Goal: Task Accomplishment & Management: Manage account settings

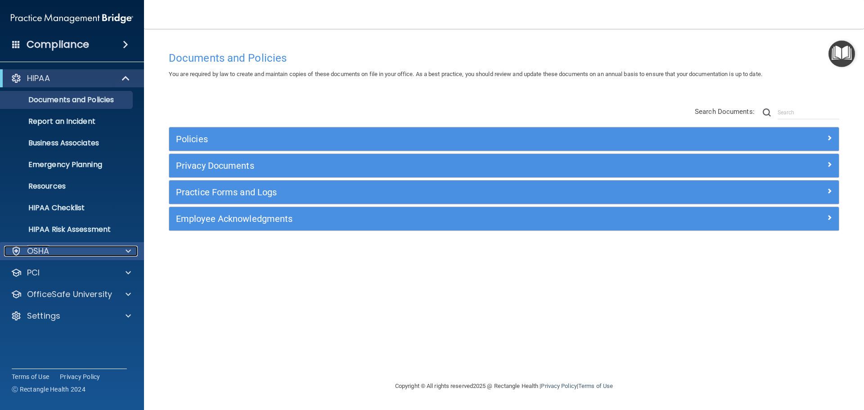
click at [70, 247] on div "OSHA" at bounding box center [60, 251] width 112 height 11
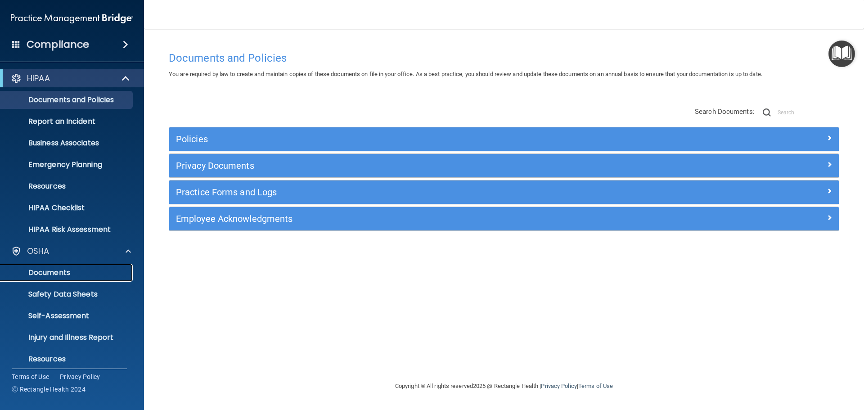
click at [74, 269] on p "Documents" at bounding box center [67, 272] width 123 height 9
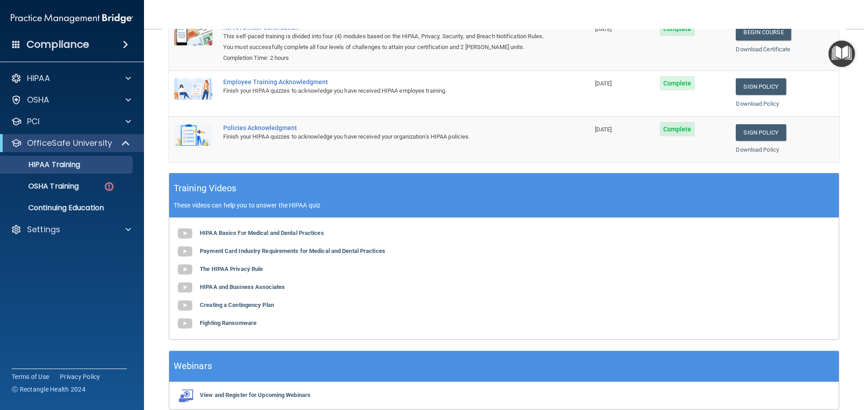
scroll to position [84, 0]
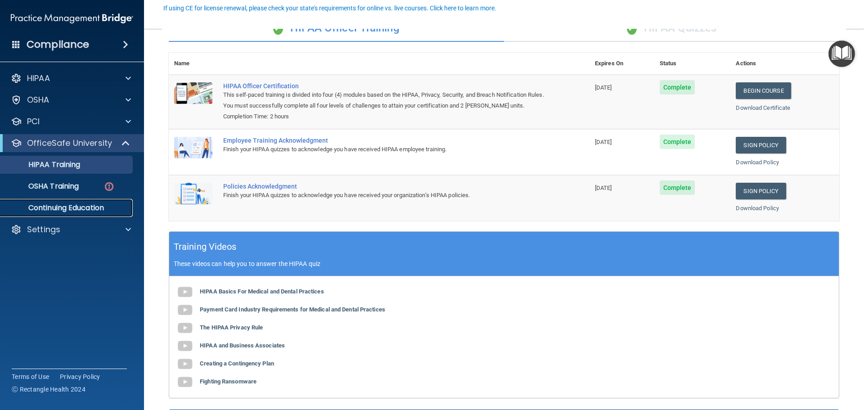
click at [70, 208] on p "Continuing Education" at bounding box center [67, 207] width 123 height 9
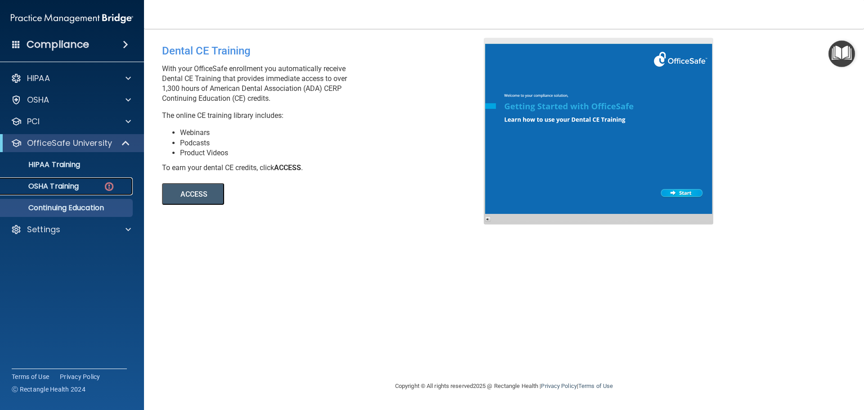
click at [71, 185] on p "OSHA Training" at bounding box center [42, 186] width 73 height 9
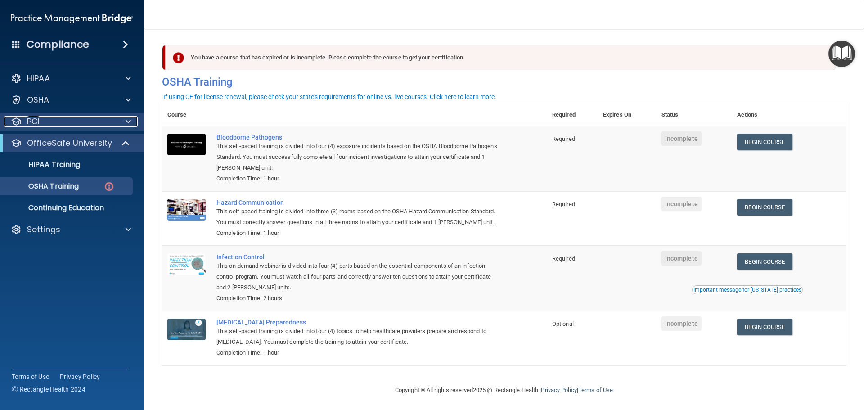
click at [126, 120] on span at bounding box center [128, 121] width 5 height 11
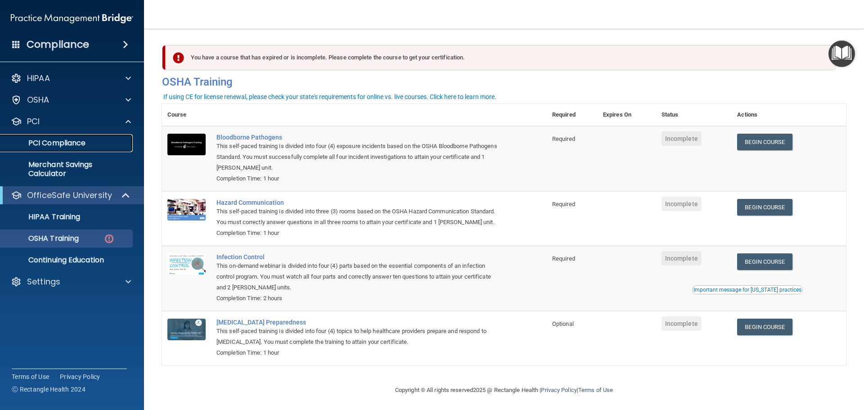
click at [79, 144] on p "PCI Compliance" at bounding box center [67, 143] width 123 height 9
click at [70, 283] on div "Settings" at bounding box center [60, 281] width 112 height 11
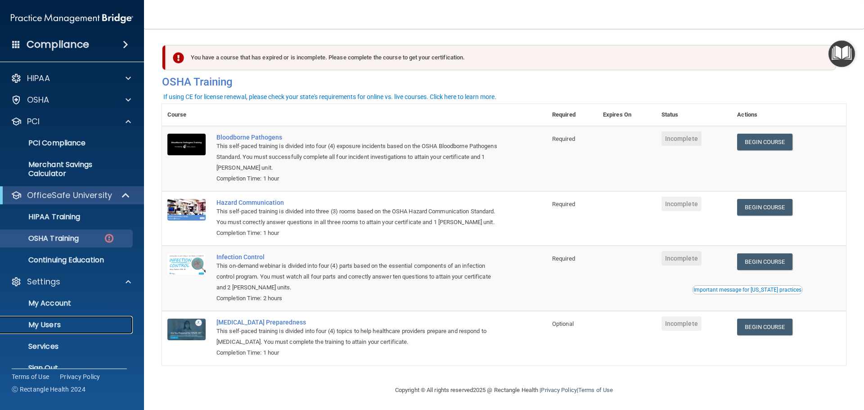
click at [66, 326] on p "My Users" at bounding box center [67, 324] width 123 height 9
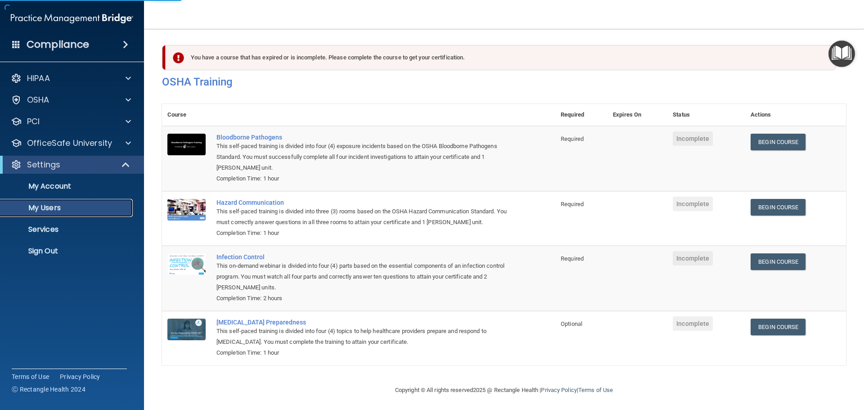
select select "20"
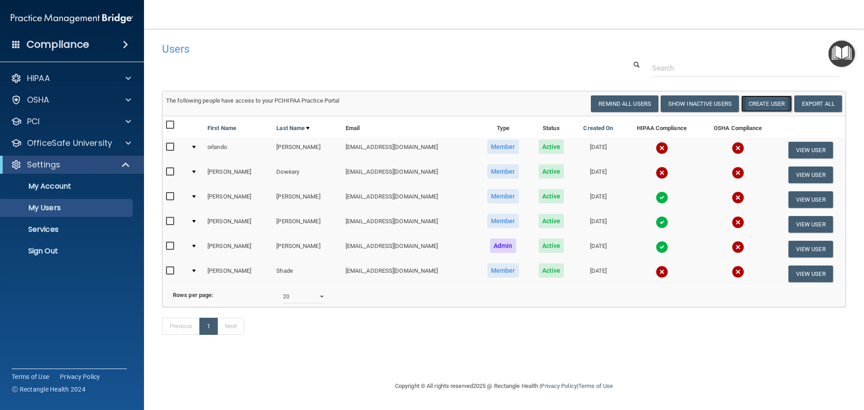
click at [771, 102] on button "Create User" at bounding box center [766, 103] width 51 height 17
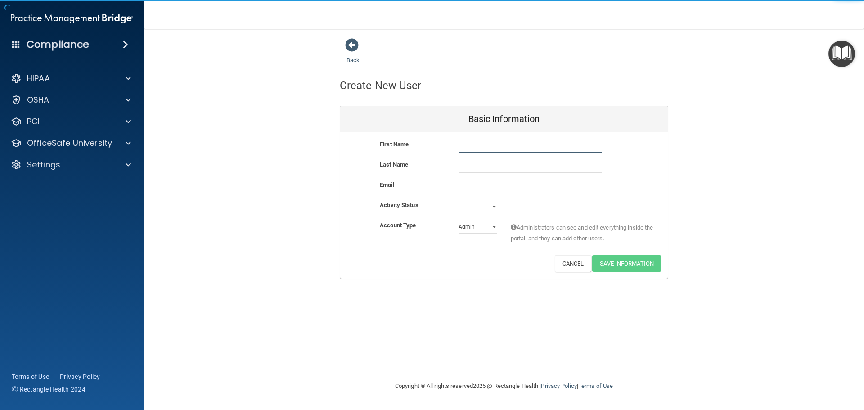
click at [497, 150] on input "text" at bounding box center [530, 145] width 144 height 13
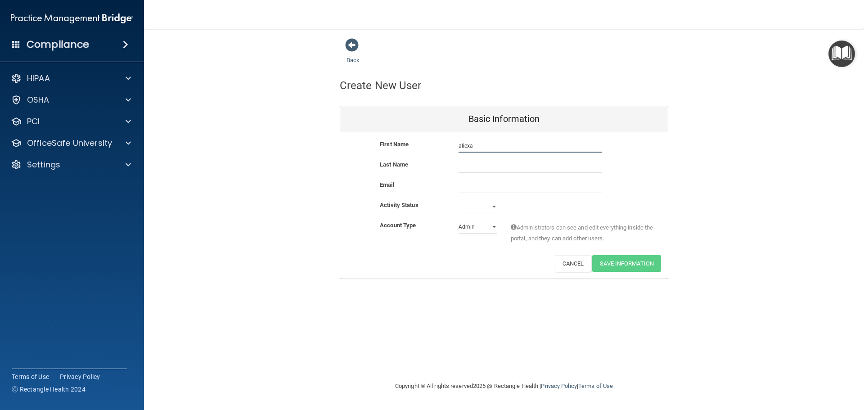
type input "aliexa"
click at [460, 164] on input "text" at bounding box center [530, 165] width 144 height 13
type input "pena"
click at [466, 180] on input "email" at bounding box center [530, 185] width 144 height 13
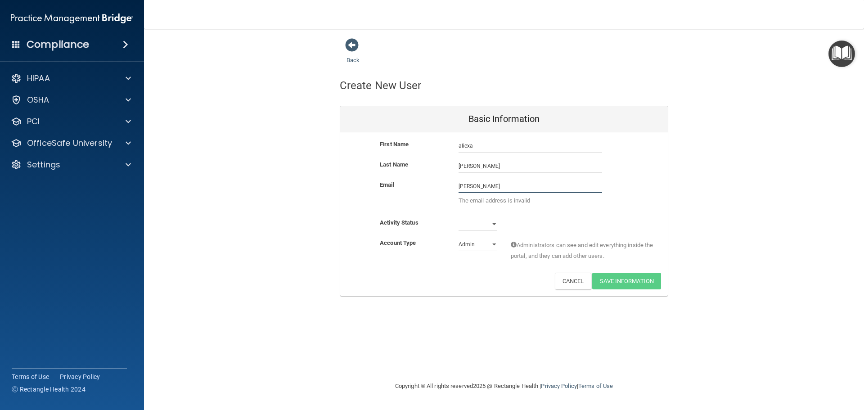
type input "penaaliexamarie@gmail.com"
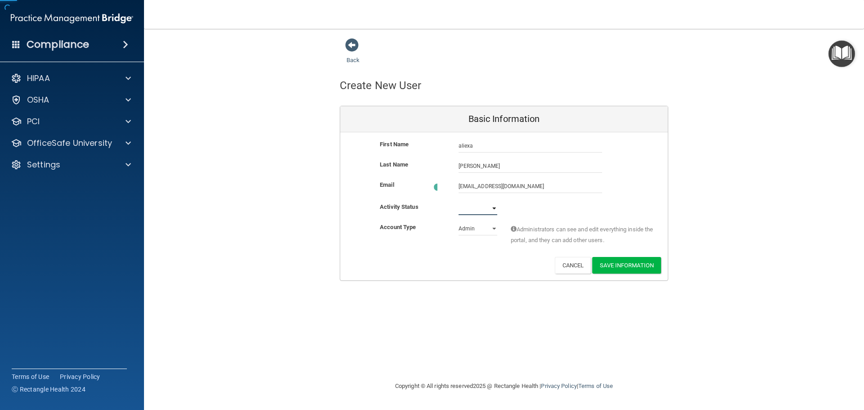
click at [479, 205] on select "Active Inactive" at bounding box center [477, 208] width 39 height 13
select select "active"
click at [458, 200] on select "Active Inactive" at bounding box center [477, 206] width 39 height 13
click at [476, 228] on select "Admin Member" at bounding box center [477, 226] width 39 height 13
select select "practice_member"
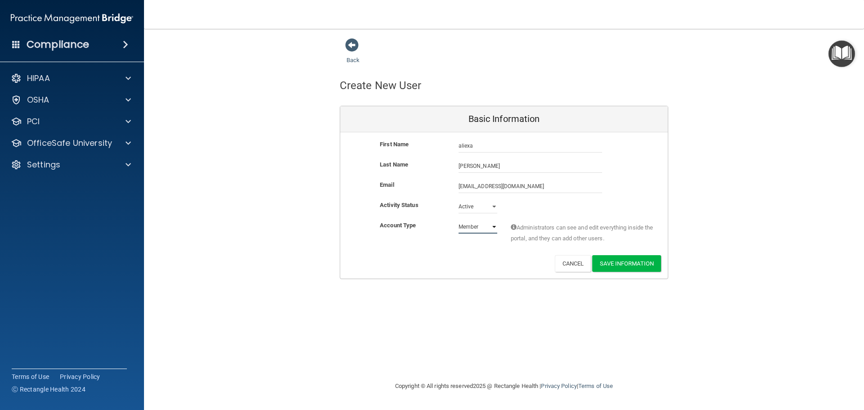
click at [458, 220] on select "Admin Member" at bounding box center [477, 226] width 39 height 13
click at [633, 260] on button "Save Information" at bounding box center [626, 263] width 69 height 17
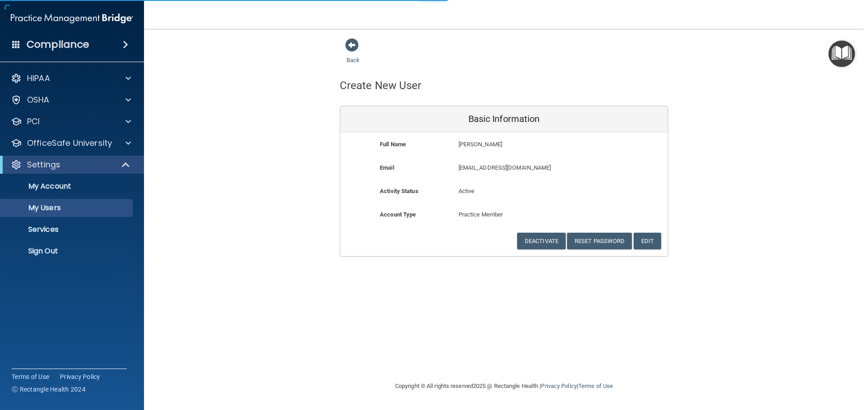
select select "20"
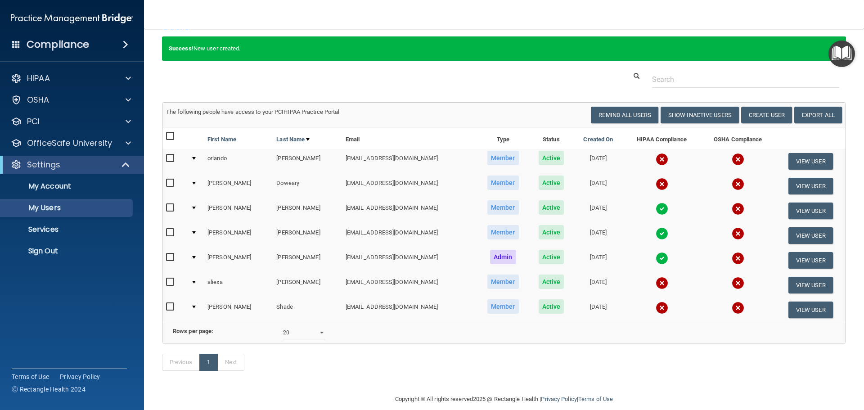
scroll to position [24, 0]
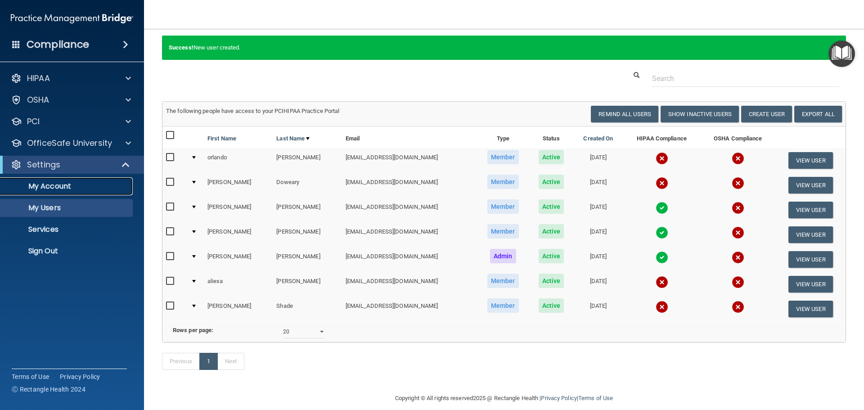
click at [85, 188] on p "My Account" at bounding box center [67, 186] width 123 height 9
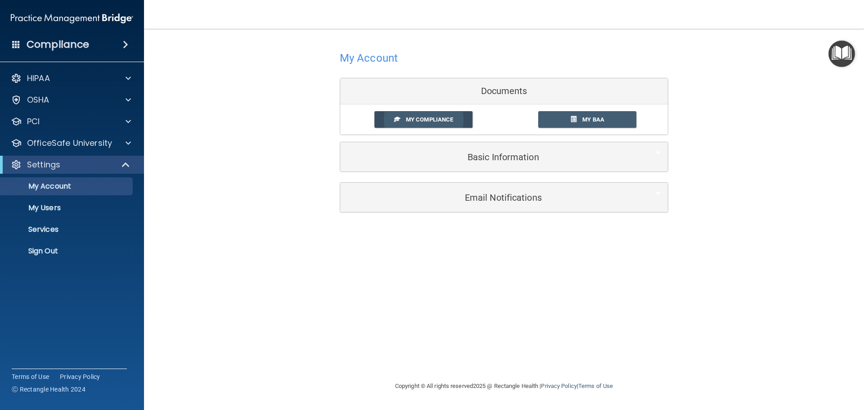
click at [394, 121] on span at bounding box center [397, 119] width 6 height 6
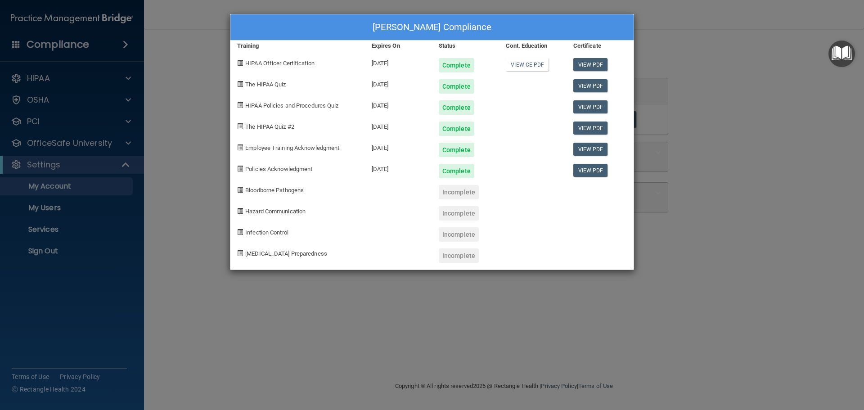
click at [66, 80] on div "Vanessa Matos's Compliance Training Expires On Status Cont. Education Certifica…" at bounding box center [432, 205] width 864 height 410
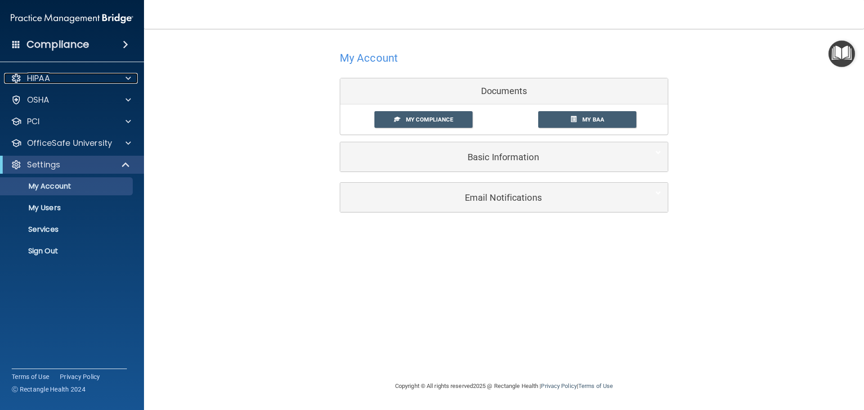
click at [66, 80] on div "HIPAA" at bounding box center [60, 78] width 112 height 11
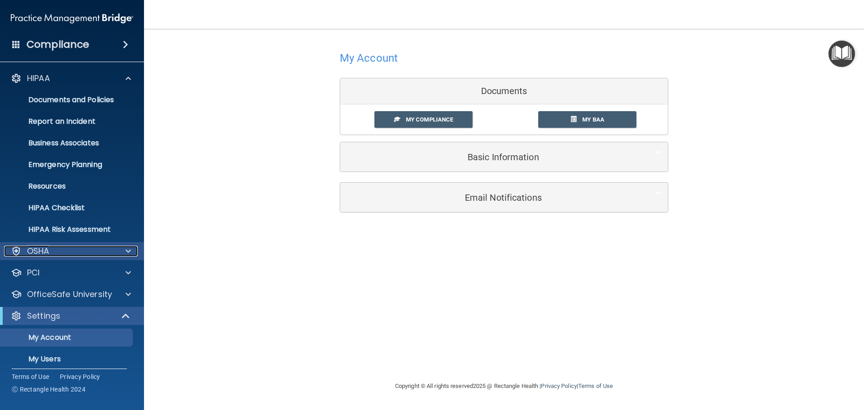
click at [68, 247] on div "OSHA" at bounding box center [60, 251] width 112 height 11
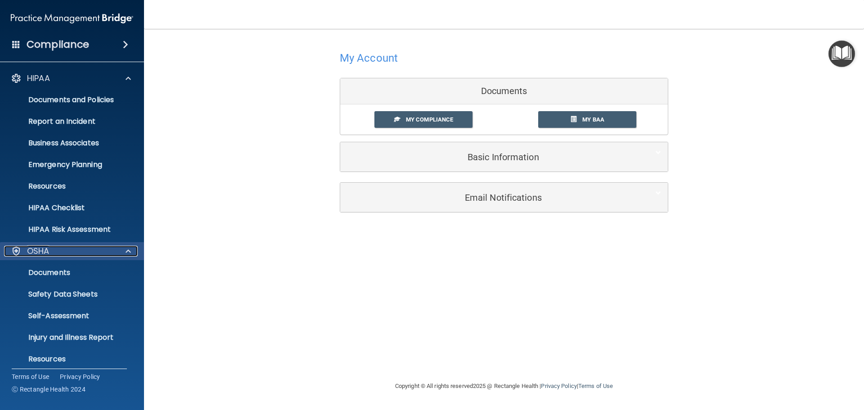
click at [125, 250] on div at bounding box center [127, 251] width 22 height 11
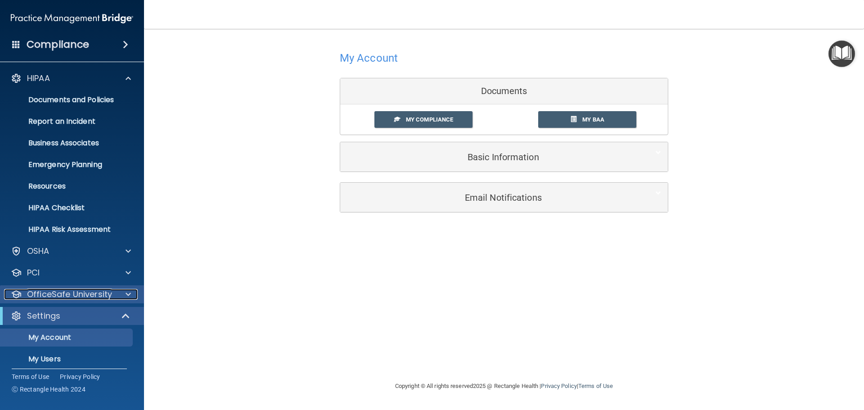
click at [94, 294] on p "OfficeSafe University" at bounding box center [69, 294] width 85 height 11
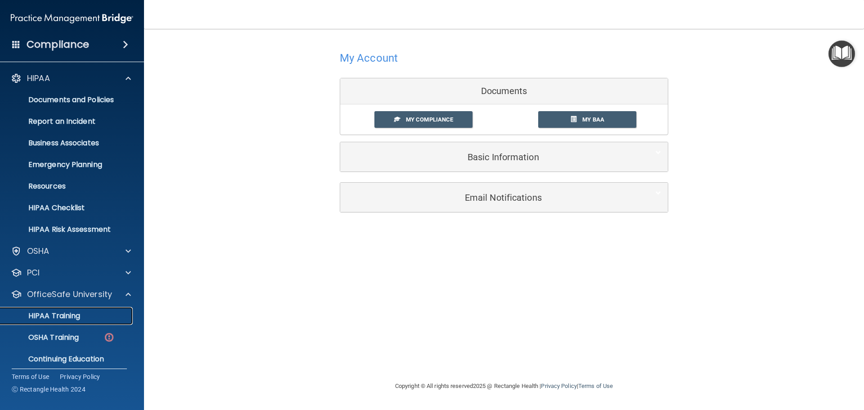
click at [80, 313] on p "HIPAA Training" at bounding box center [43, 315] width 74 height 9
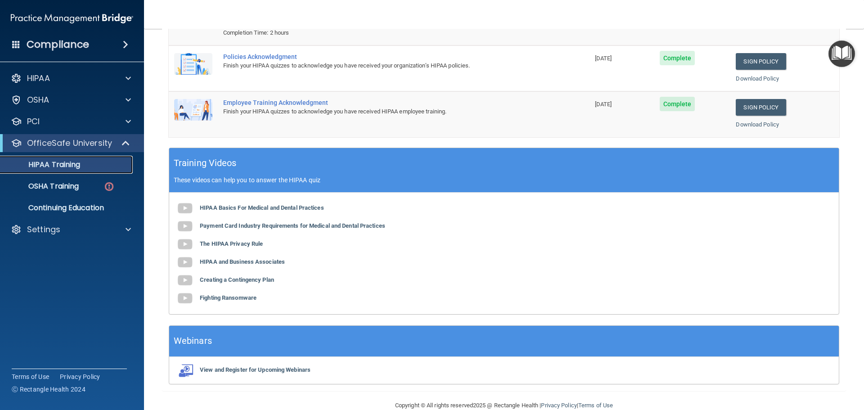
scroll to position [179, 0]
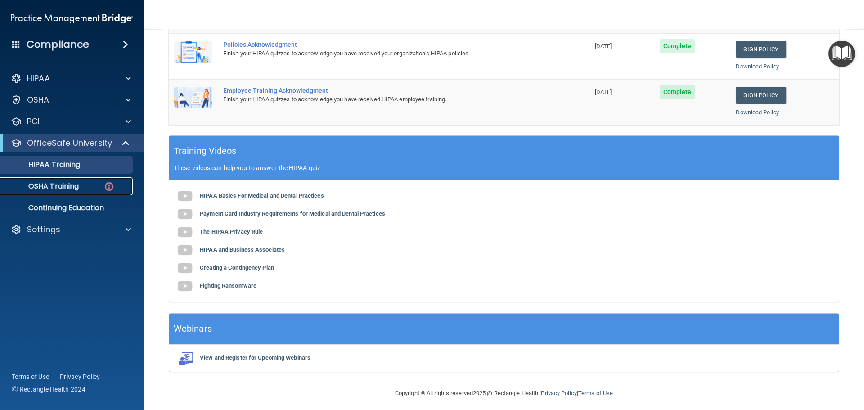
click at [72, 184] on p "OSHA Training" at bounding box center [42, 186] width 73 height 9
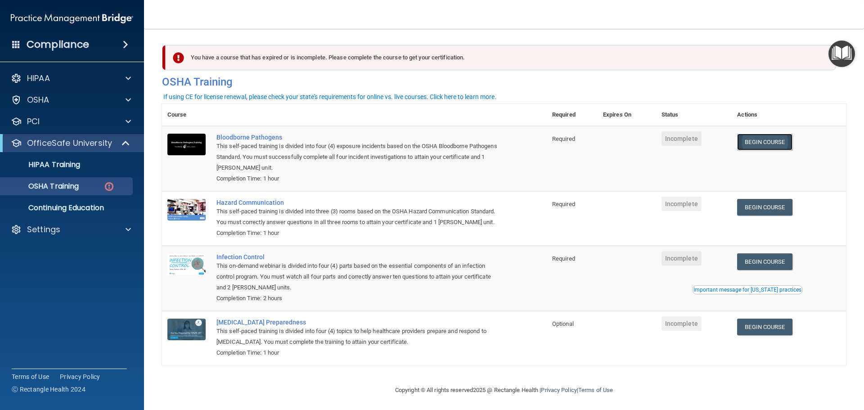
click at [762, 142] on link "Begin Course" at bounding box center [764, 142] width 55 height 17
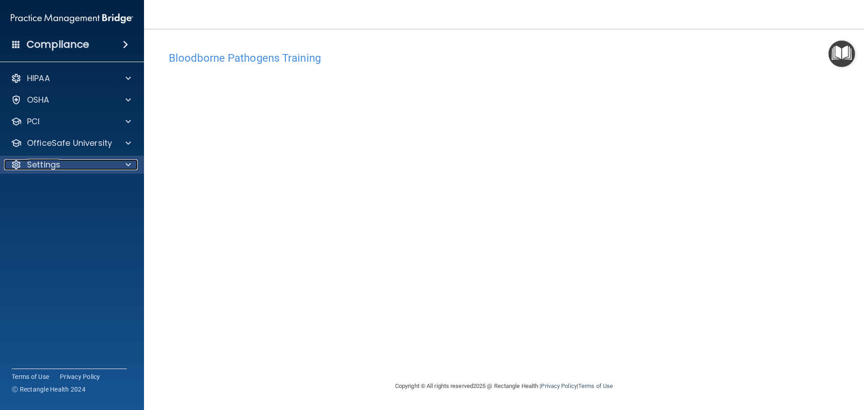
click at [80, 165] on div "Settings" at bounding box center [60, 164] width 112 height 11
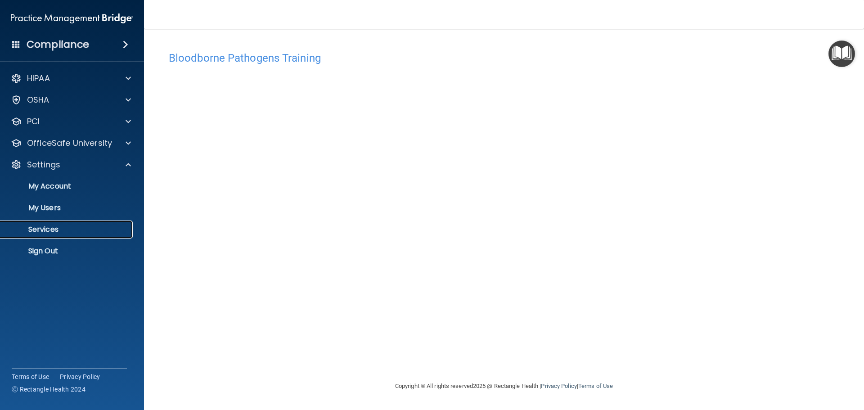
click at [58, 228] on p "Services" at bounding box center [67, 229] width 123 height 9
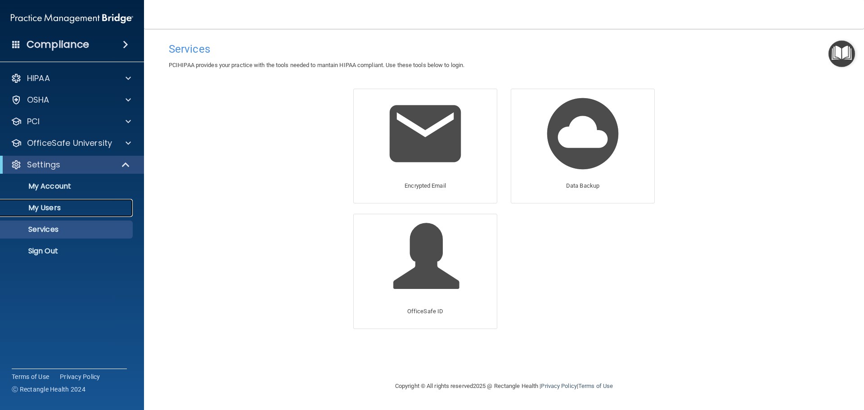
click at [63, 203] on p "My Users" at bounding box center [67, 207] width 123 height 9
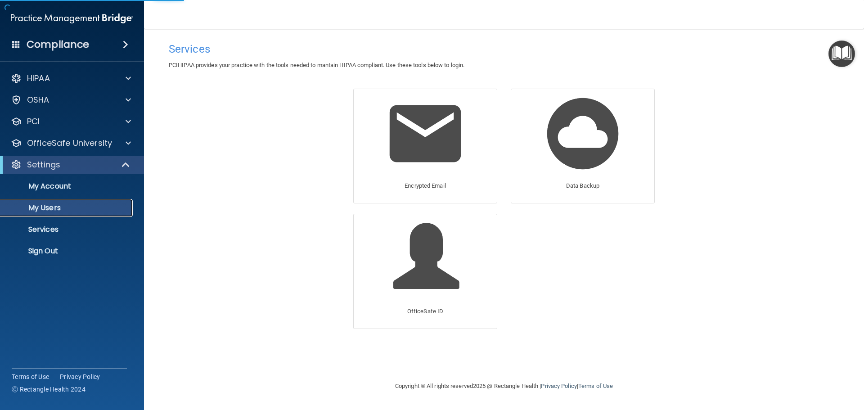
select select "20"
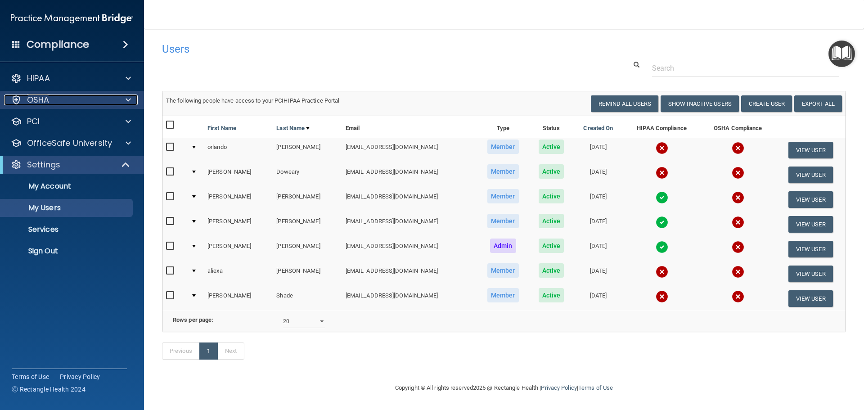
click at [130, 99] on span at bounding box center [128, 99] width 5 height 11
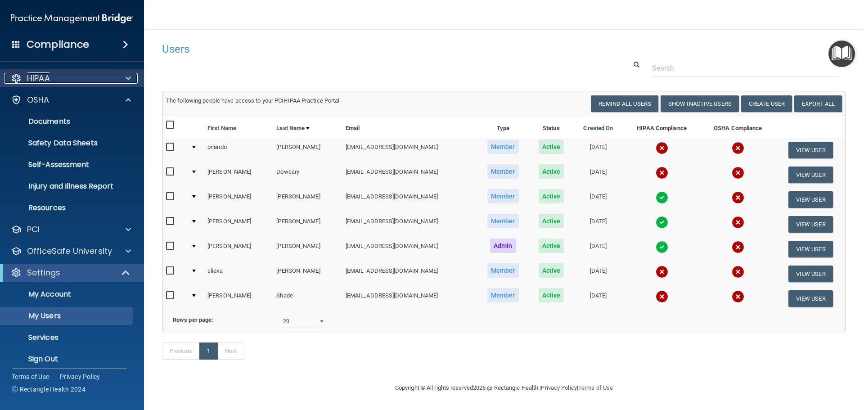
click at [117, 76] on div at bounding box center [127, 78] width 22 height 11
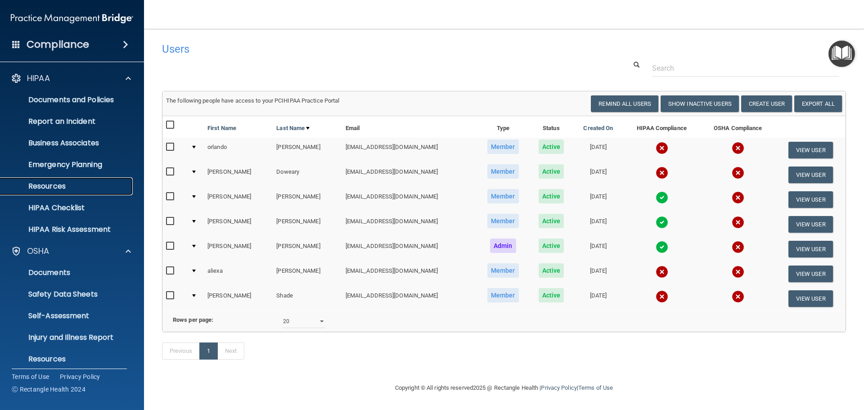
click at [72, 184] on p "Resources" at bounding box center [67, 186] width 123 height 9
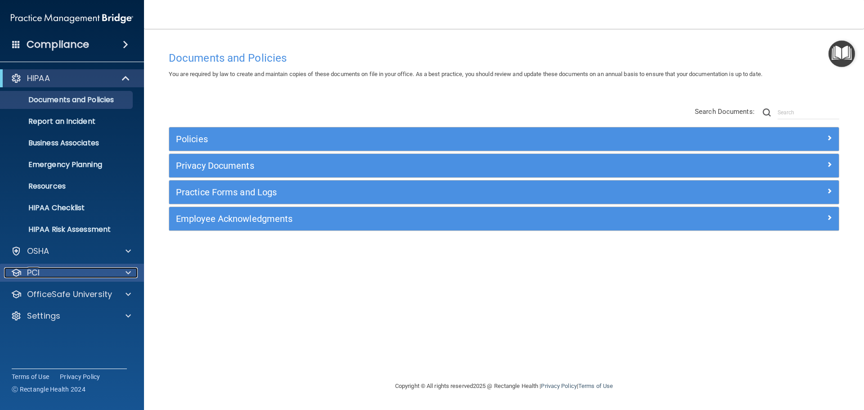
click at [122, 269] on div at bounding box center [127, 272] width 22 height 11
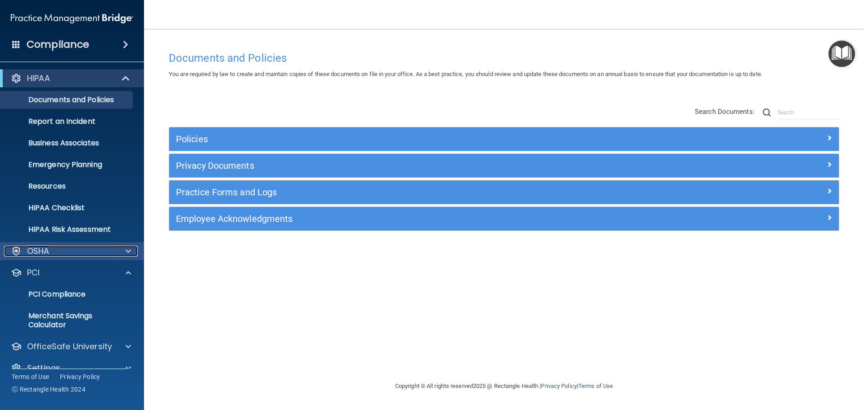
click at [96, 251] on div "OSHA" at bounding box center [60, 251] width 112 height 11
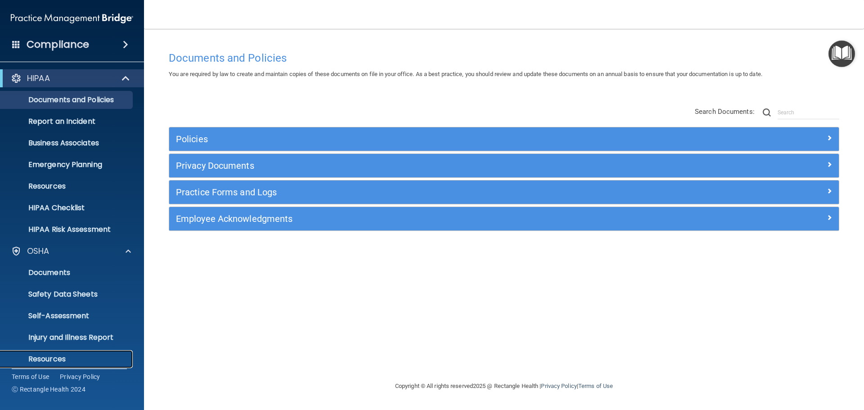
click at [70, 356] on p "Resources" at bounding box center [67, 358] width 123 height 9
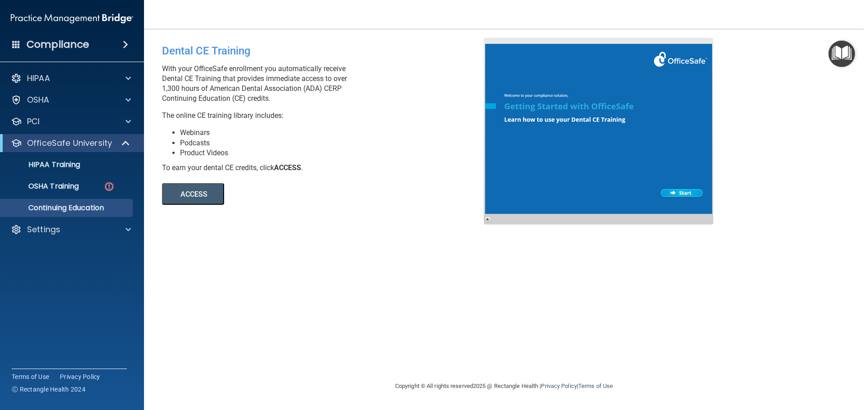
click at [188, 193] on button "ACCESS" at bounding box center [193, 194] width 62 height 22
click at [57, 186] on p "OSHA Training" at bounding box center [42, 186] width 73 height 9
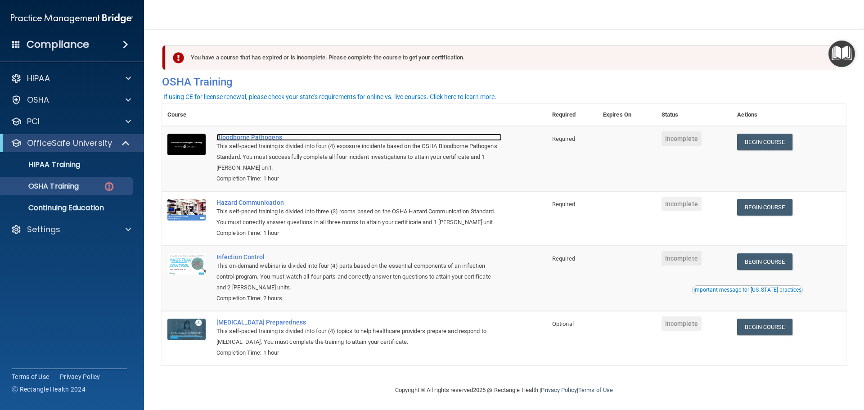
click at [259, 139] on div "Bloodborne Pathogens" at bounding box center [358, 137] width 285 height 7
